Goal: Information Seeking & Learning: Learn about a topic

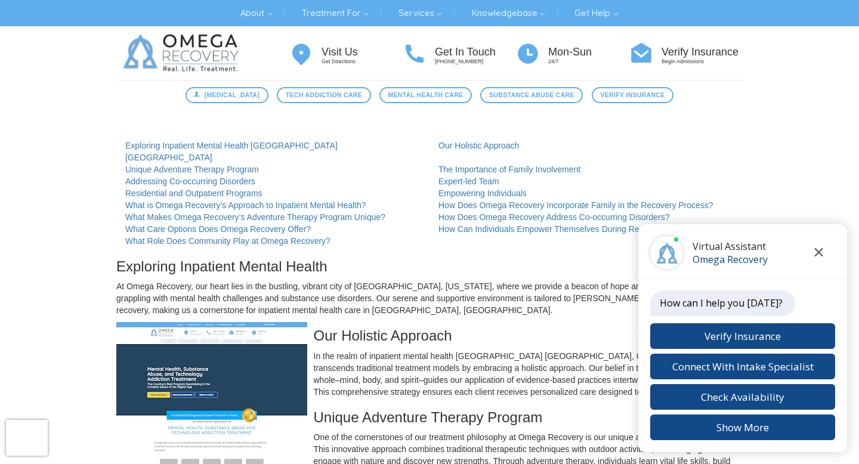
click at [819, 249] on icon "Close chat" at bounding box center [819, 252] width 9 height 8
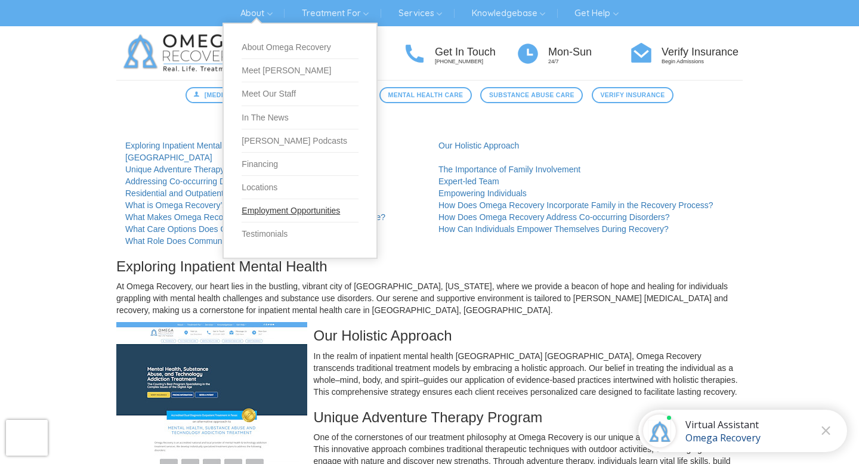
click at [263, 210] on link "Employment Opportunities" at bounding box center [300, 210] width 117 height 23
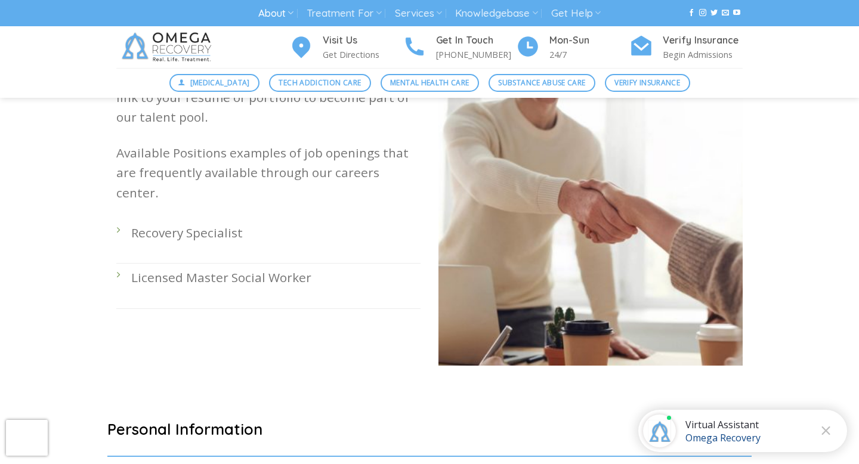
scroll to position [369, 0]
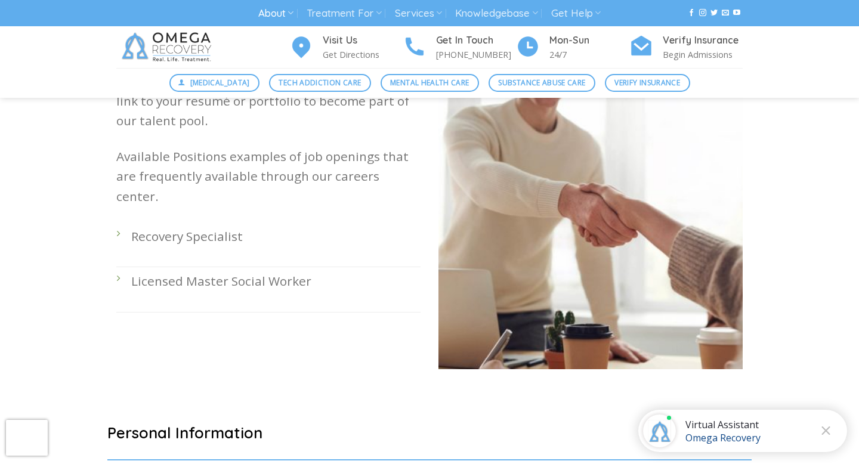
click at [119, 223] on li "Recovery Specialist" at bounding box center [268, 245] width 304 height 45
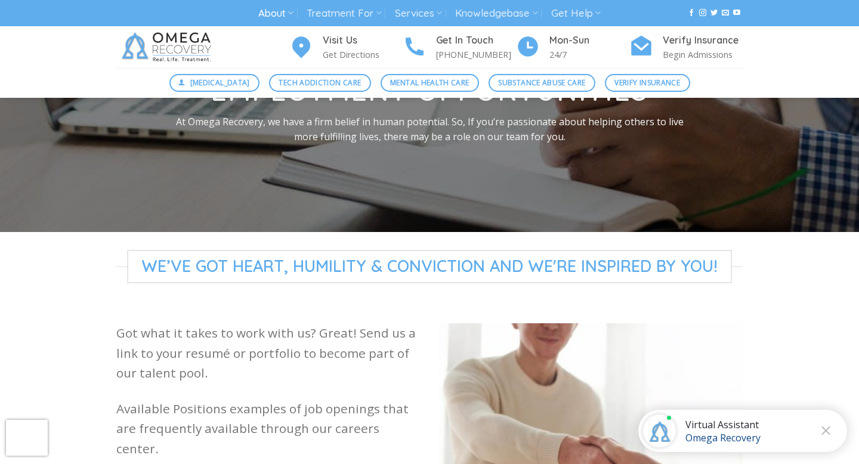
scroll to position [118, 0]
